Goal: Task Accomplishment & Management: Manage account settings

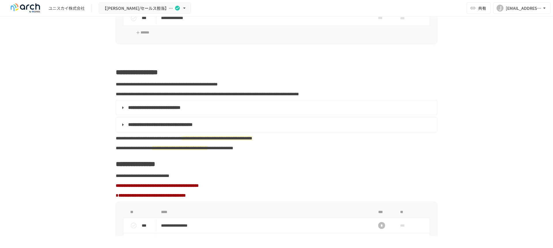
scroll to position [375, 0]
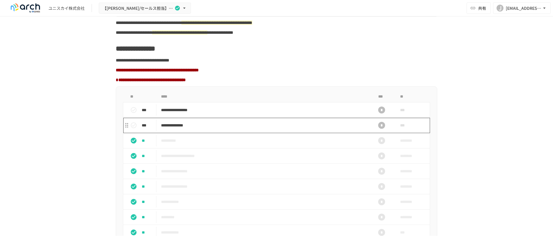
click at [209, 129] on p "**********" at bounding box center [264, 125] width 207 height 7
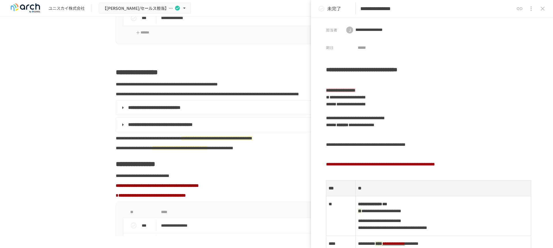
click at [147, 82] on span "**********" at bounding box center [167, 84] width 102 height 4
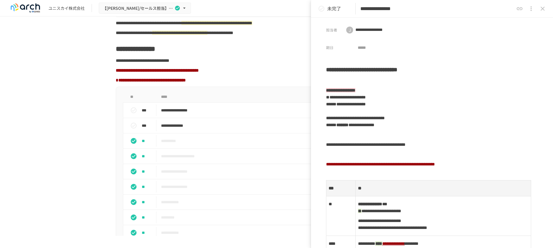
scroll to position [432, 0]
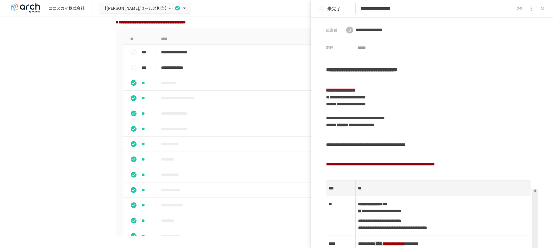
drag, startPoint x: 543, startPoint y: 7, endPoint x: 398, endPoint y: 36, distance: 148.3
click at [542, 7] on icon "close drawer" at bounding box center [543, 8] width 7 height 7
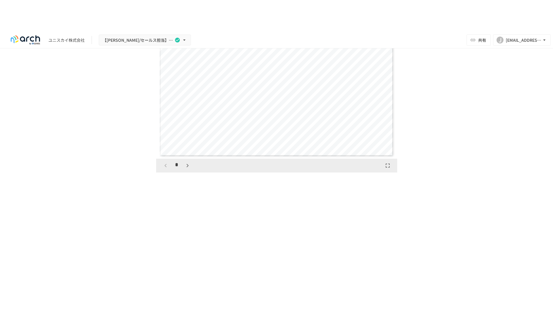
scroll to position [2162, 0]
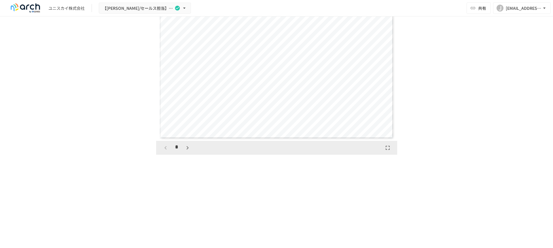
click at [384, 151] on icon "button" at bounding box center [387, 147] width 7 height 7
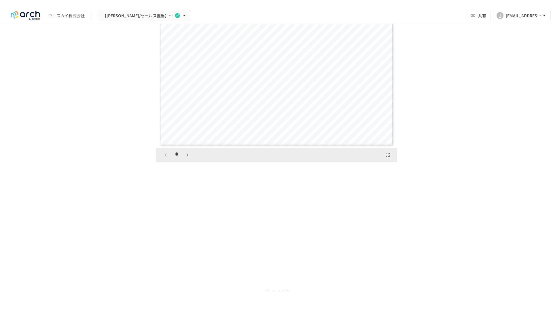
scroll to position [2038, 0]
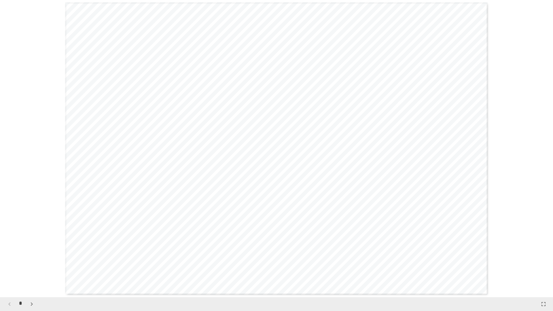
click at [31, 247] on button "button" at bounding box center [32, 304] width 10 height 10
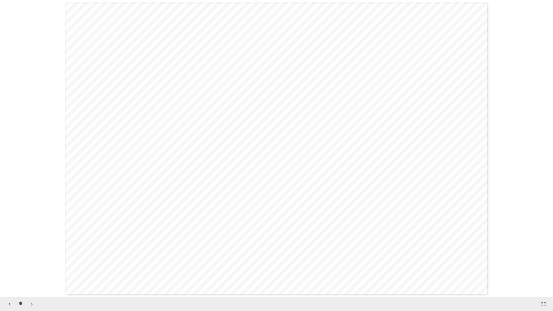
scroll to position [892, 0]
click at [31, 247] on button "button" at bounding box center [32, 304] width 10 height 10
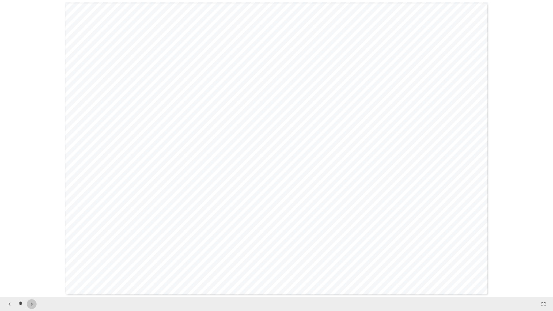
click at [31, 247] on button "button" at bounding box center [32, 304] width 10 height 10
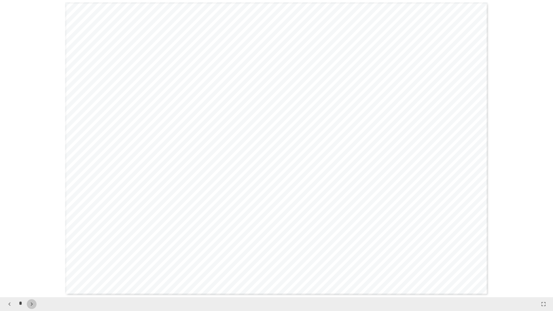
scroll to position [2380, 0]
click at [31, 247] on button "button" at bounding box center [32, 304] width 10 height 10
click at [31, 247] on button "button" at bounding box center [35, 304] width 10 height 10
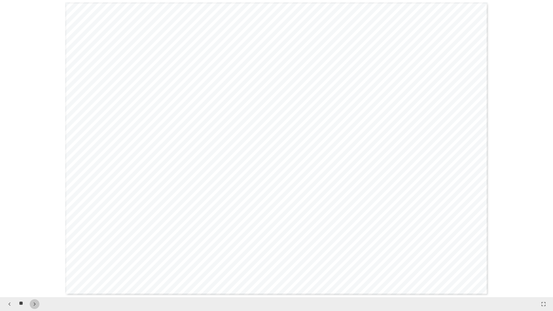
click at [31, 247] on button "button" at bounding box center [35, 304] width 10 height 10
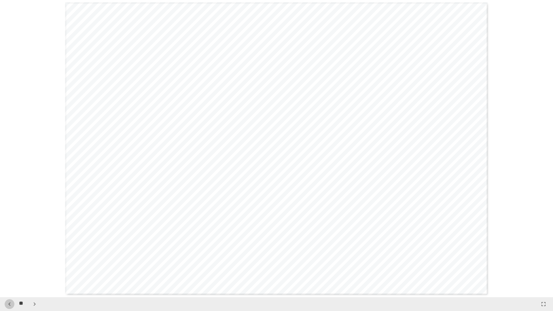
click at [11, 247] on icon "button" at bounding box center [9, 304] width 7 height 7
click at [36, 247] on icon "button" at bounding box center [35, 304] width 2 height 3
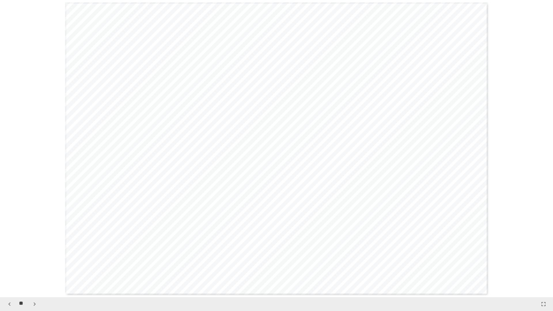
scroll to position [4462, 0]
click at [36, 247] on icon "button" at bounding box center [35, 304] width 2 height 3
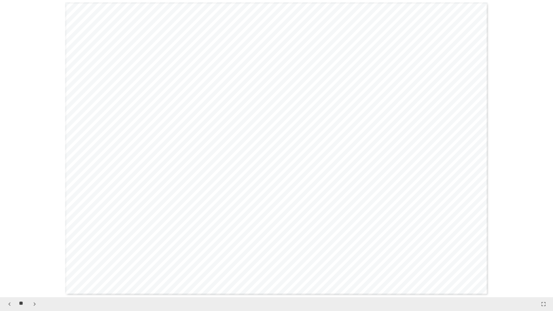
click at [36, 247] on icon "button" at bounding box center [35, 304] width 2 height 3
click at [35, 247] on icon "button" at bounding box center [35, 304] width 2 height 3
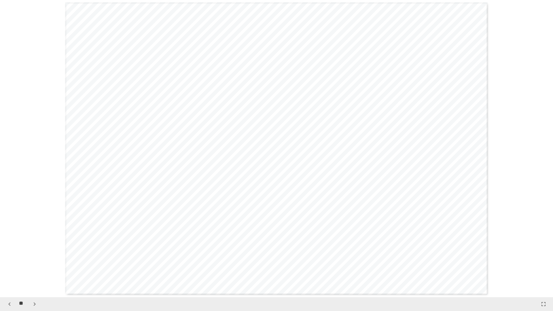
scroll to position [5949, 0]
click at [33, 247] on icon "button" at bounding box center [34, 304] width 7 height 7
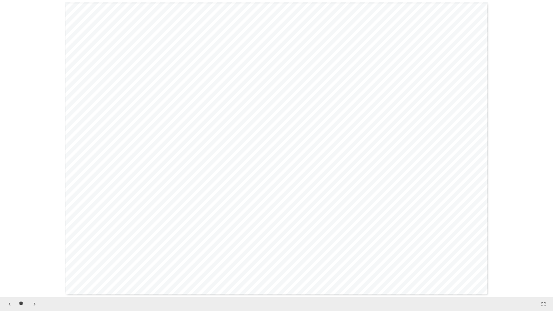
click at [33, 247] on icon "button" at bounding box center [34, 304] width 7 height 7
click at [10, 247] on icon "button" at bounding box center [9, 304] width 7 height 7
click at [33, 247] on icon "button" at bounding box center [34, 304] width 7 height 7
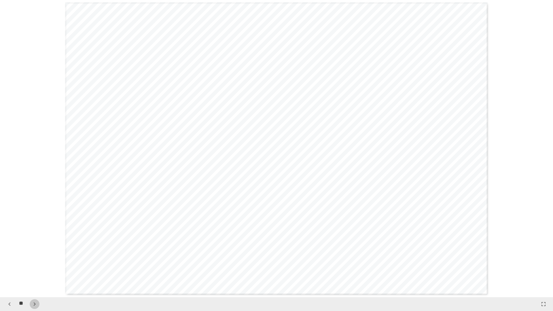
scroll to position [7139, 0]
click at [32, 247] on icon "button" at bounding box center [34, 304] width 7 height 7
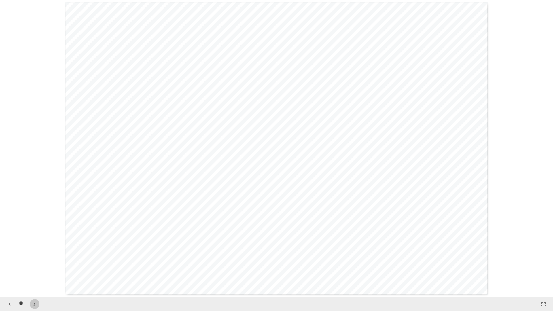
click at [32, 247] on icon "button" at bounding box center [34, 304] width 7 height 7
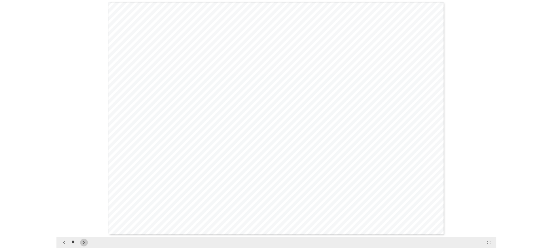
scroll to position [8329, 0]
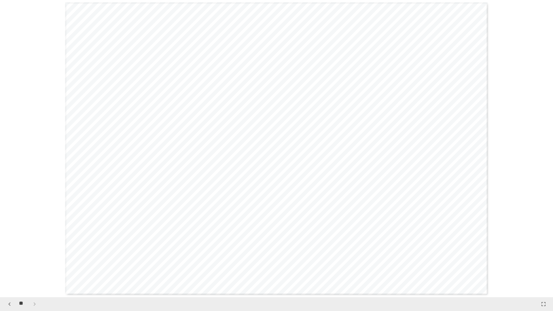
click at [32, 247] on div "**" at bounding box center [22, 304] width 35 height 10
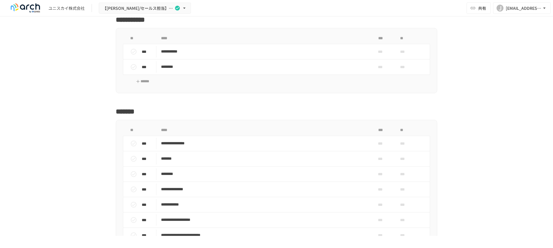
scroll to position [841, 0]
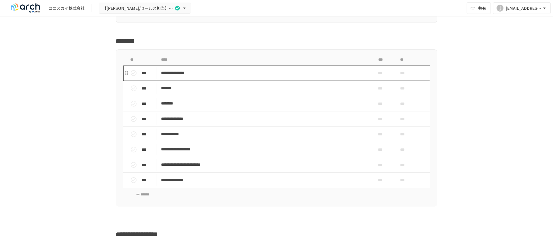
click at [182, 76] on p "**********" at bounding box center [264, 72] width 207 height 7
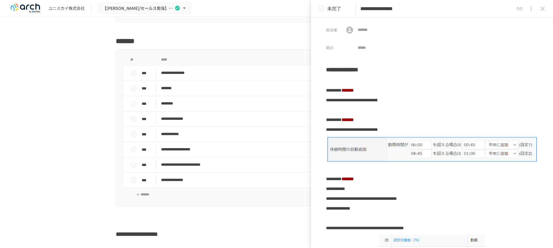
click at [221, 47] on h2 "*******" at bounding box center [277, 41] width 322 height 12
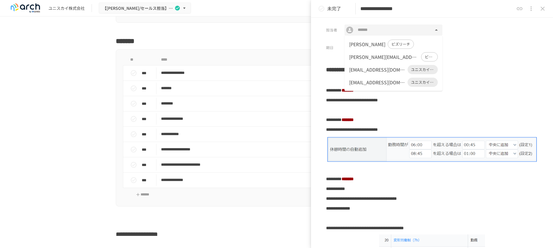
click at [369, 30] on input "text" at bounding box center [394, 29] width 76 height 7
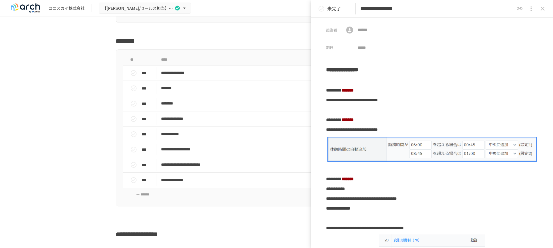
click at [502, 55] on div "**********" at bounding box center [432, 133] width 242 height 230
click at [544, 9] on icon "close drawer" at bounding box center [543, 8] width 7 height 7
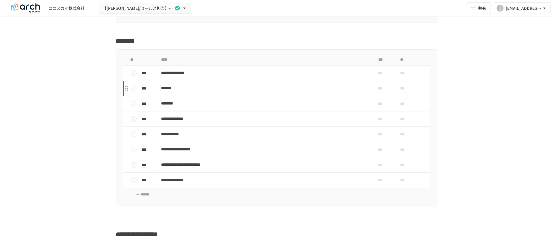
click at [176, 92] on p "*******" at bounding box center [264, 87] width 207 height 7
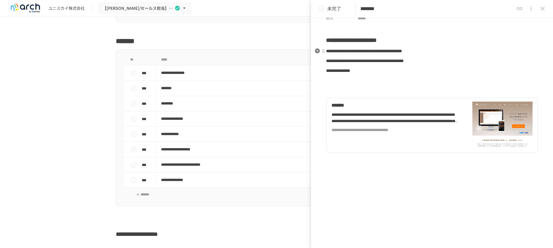
scroll to position [33, 0]
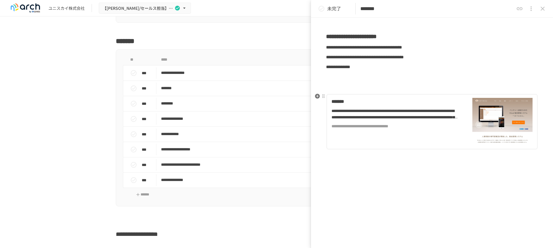
click at [426, 114] on div "**********" at bounding box center [396, 114] width 128 height 13
click at [544, 8] on icon "close drawer" at bounding box center [543, 9] width 4 height 4
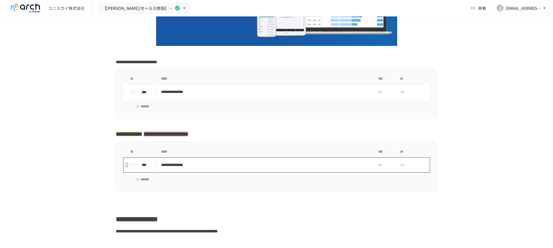
scroll to position [115, 0]
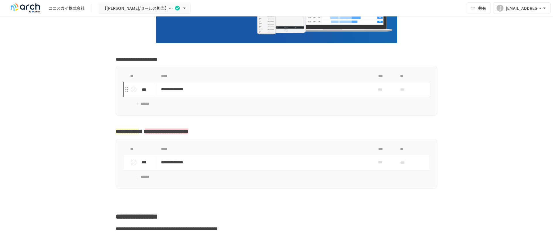
click at [197, 90] on p "**********" at bounding box center [264, 89] width 207 height 7
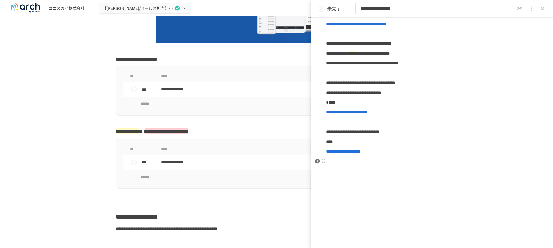
scroll to position [97, 0]
